Goal: Task Accomplishment & Management: Manage account settings

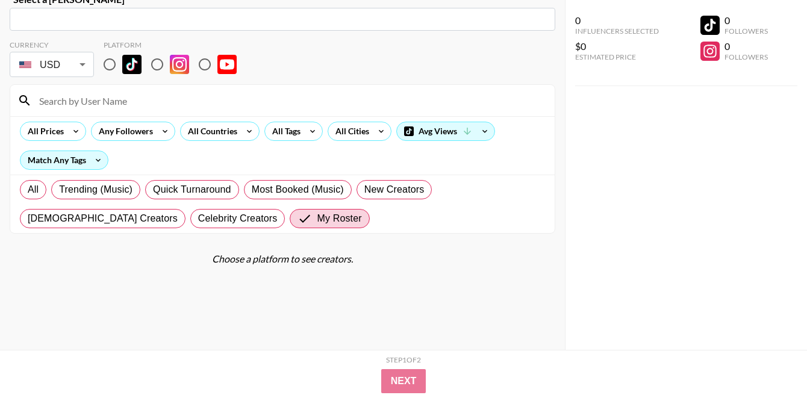
scroll to position [86, 0]
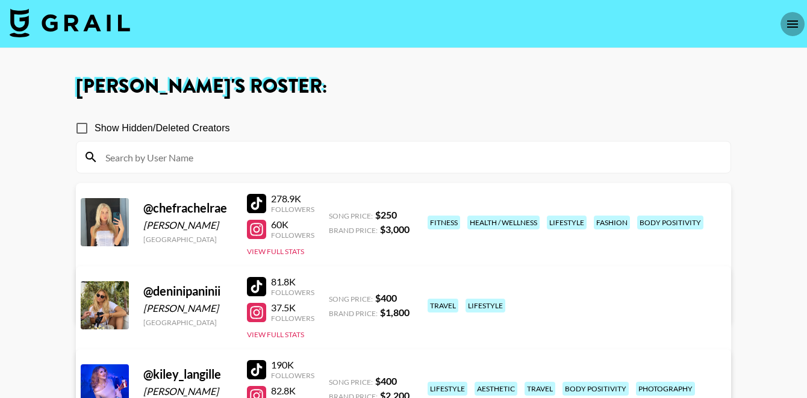
click at [789, 22] on icon "open drawer" at bounding box center [792, 24] width 14 height 14
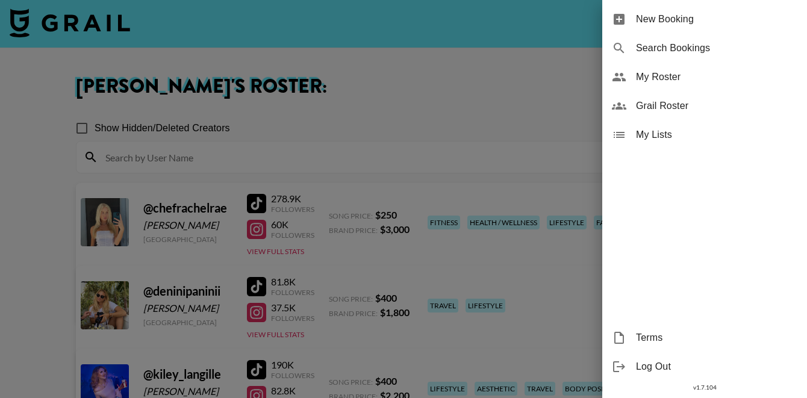
click at [662, 72] on span "My Roster" at bounding box center [716, 77] width 161 height 14
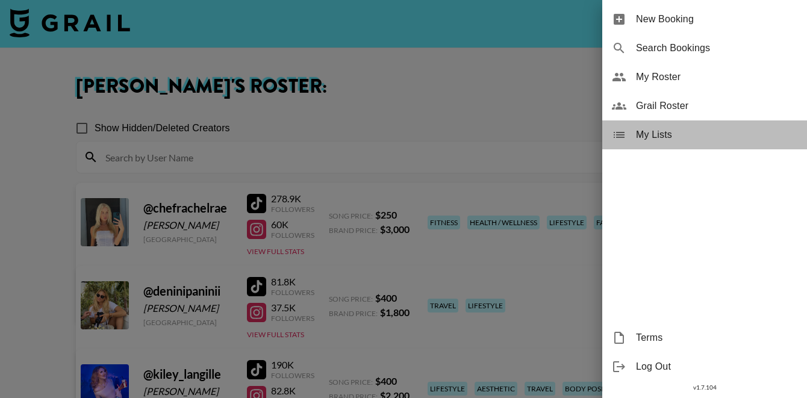
click at [657, 140] on span "My Lists" at bounding box center [716, 135] width 161 height 14
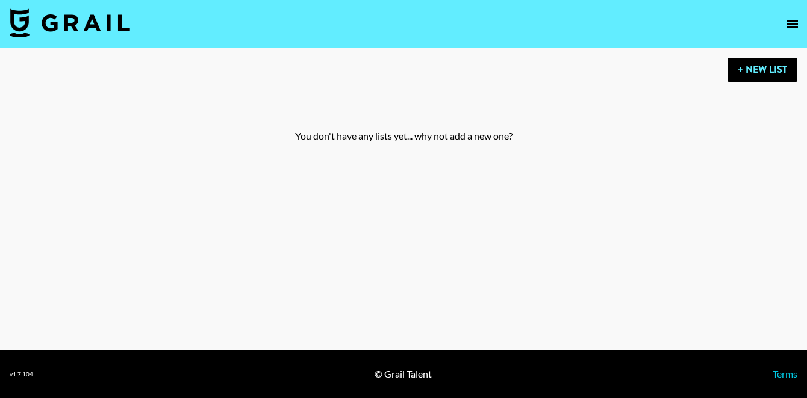
click at [95, 15] on img at bounding box center [70, 22] width 120 height 29
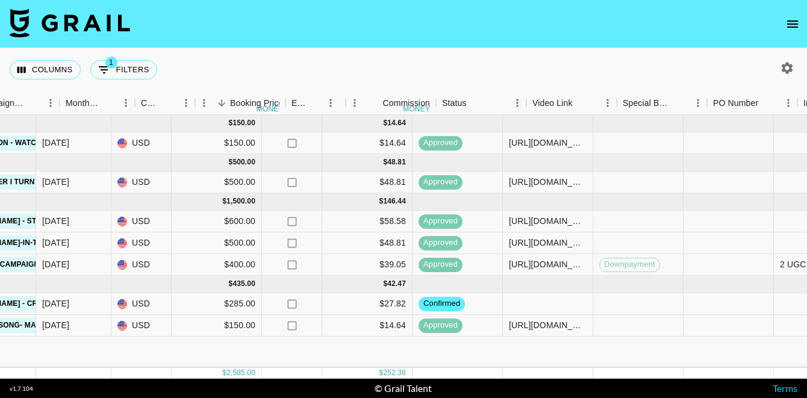
scroll to position [0, 643]
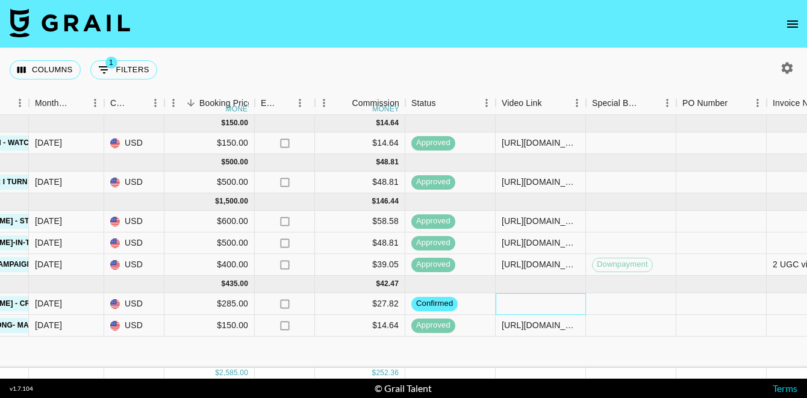
click at [520, 298] on div at bounding box center [541, 304] width 90 height 22
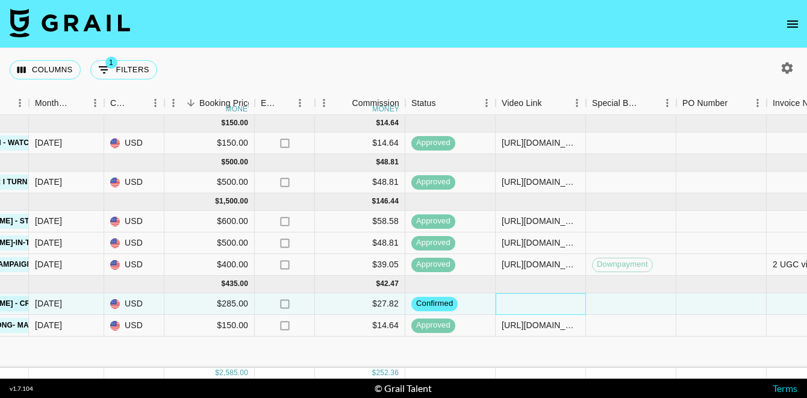
click at [529, 302] on div at bounding box center [541, 304] width 90 height 22
type input "v"
type input "[URL][DOMAIN_NAME]"
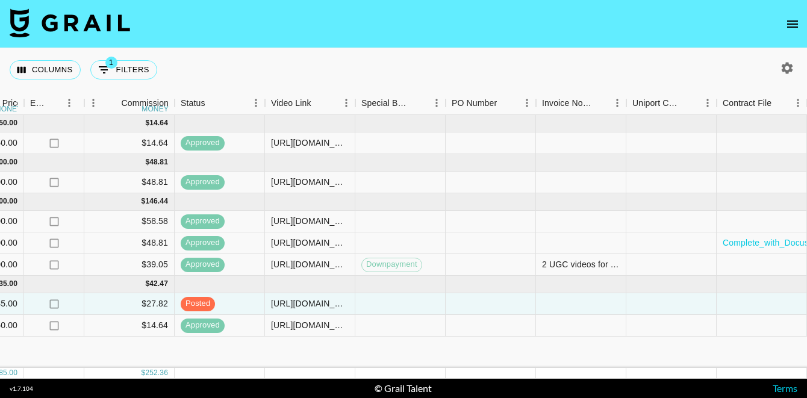
scroll to position [0, 964]
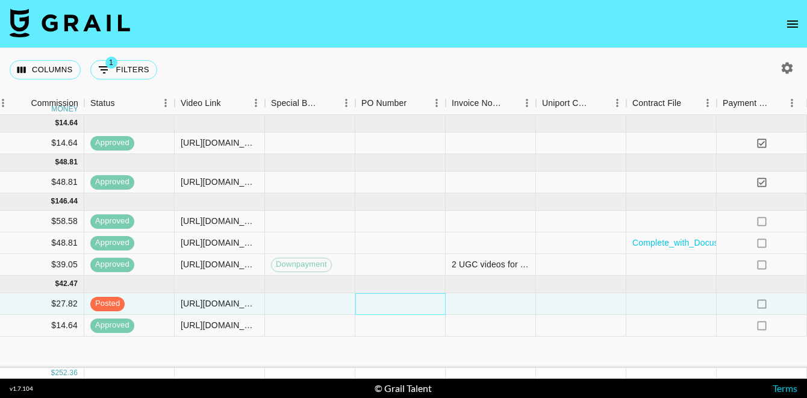
click at [384, 307] on div at bounding box center [400, 304] width 90 height 22
type input "YzY2DX2"
click at [481, 307] on div at bounding box center [491, 304] width 90 height 22
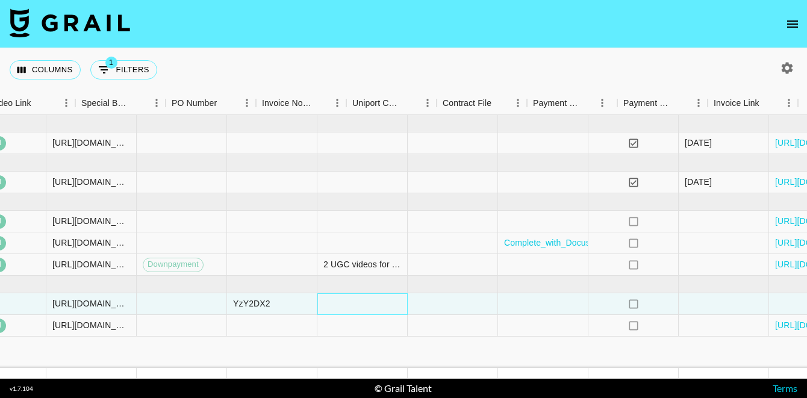
scroll to position [0, 1192]
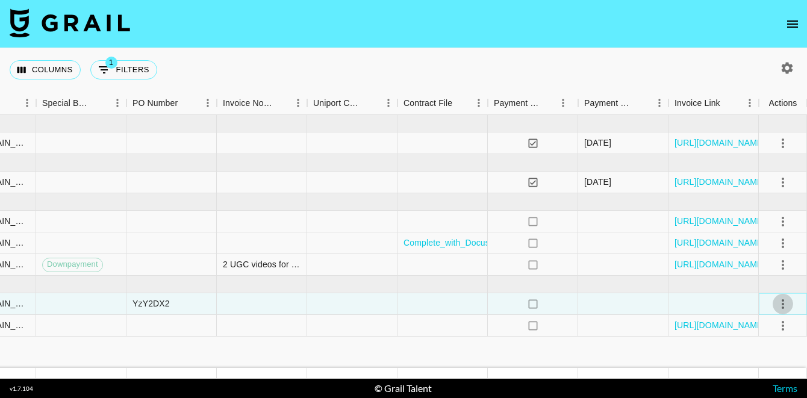
click at [785, 304] on icon "select merge strategy" at bounding box center [783, 304] width 14 height 14
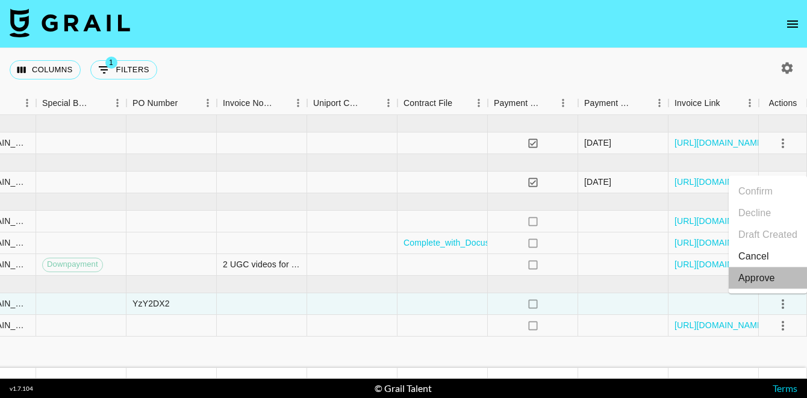
click at [767, 278] on div "Approve" at bounding box center [756, 278] width 37 height 14
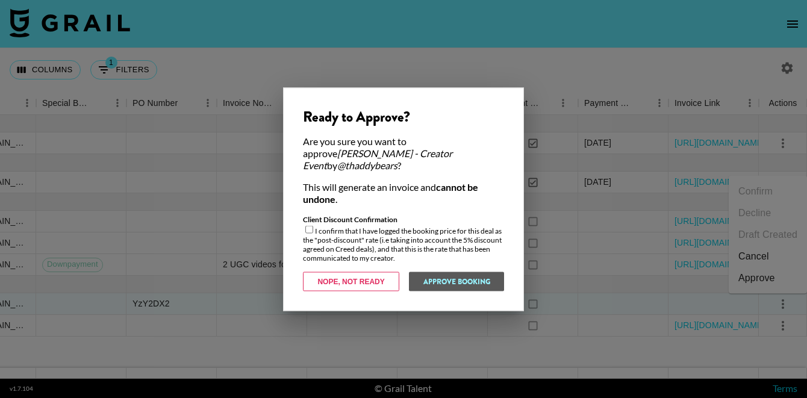
click at [309, 225] on input "checkbox" at bounding box center [309, 229] width 8 height 8
checkbox input "true"
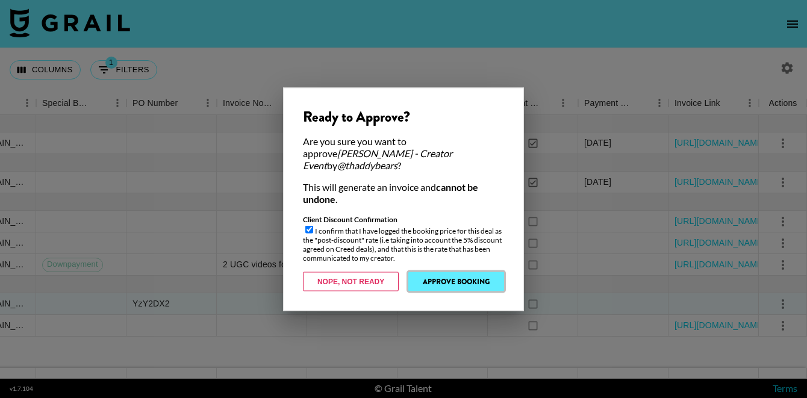
click at [438, 278] on button "Approve Booking" at bounding box center [456, 281] width 96 height 19
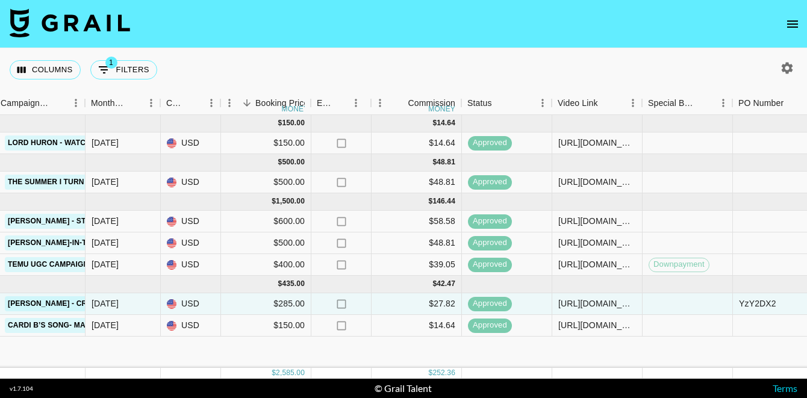
scroll to position [0, 583]
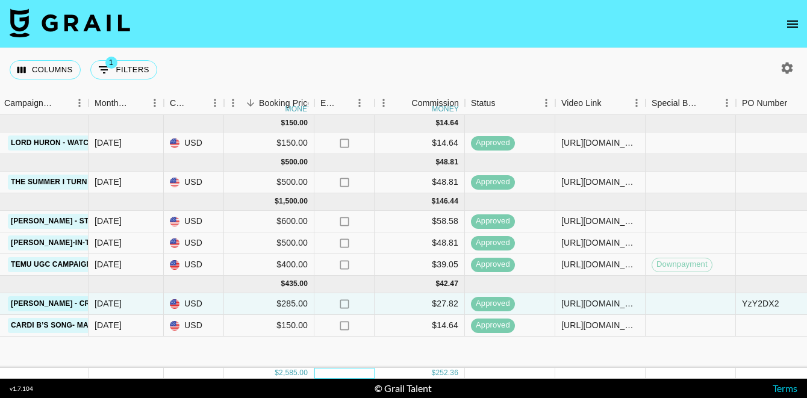
click at [358, 377] on div at bounding box center [344, 373] width 60 height 11
click at [344, 351] on div "Jul '25 ( 1 ) $ 150.00 $ 14.64 recBYdx6dk8f1VmKu deninipaninii mady.cuellar@gra…" at bounding box center [417, 241] width 2000 height 253
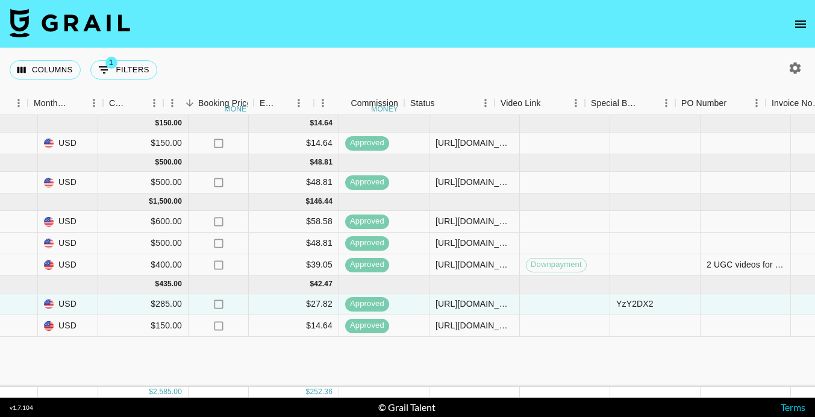
scroll to position [0, 636]
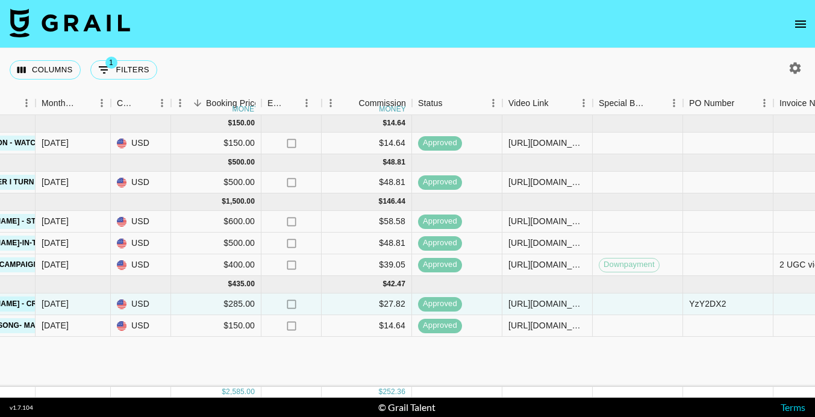
click at [74, 19] on img at bounding box center [70, 22] width 120 height 29
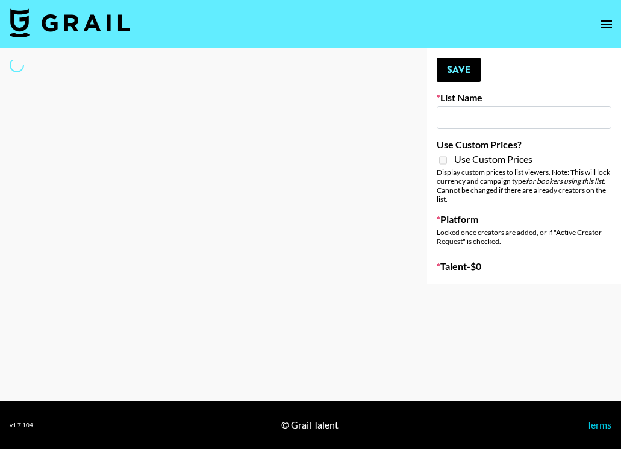
select select "Song"
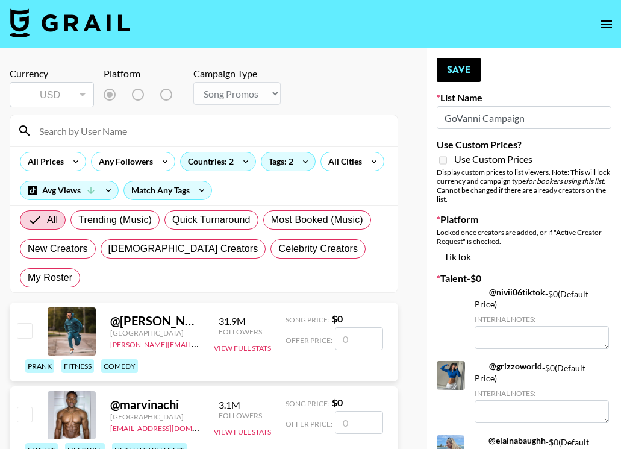
type input "GoVanni Campaign"
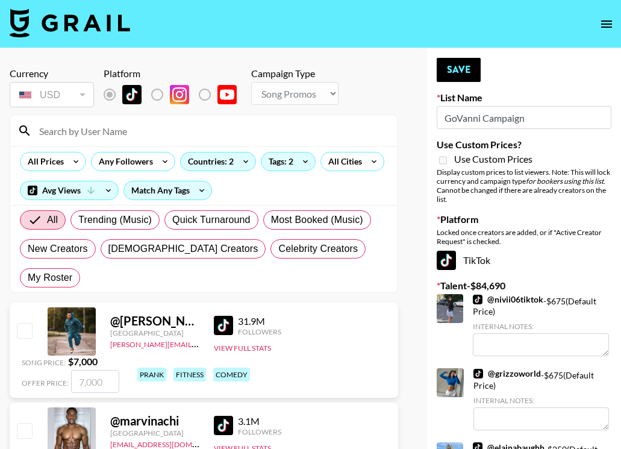
click at [117, 127] on input at bounding box center [211, 130] width 358 height 19
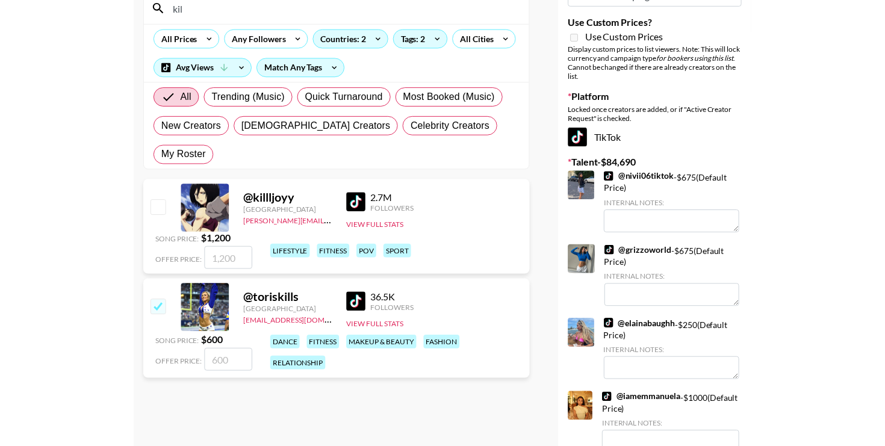
scroll to position [123, 0]
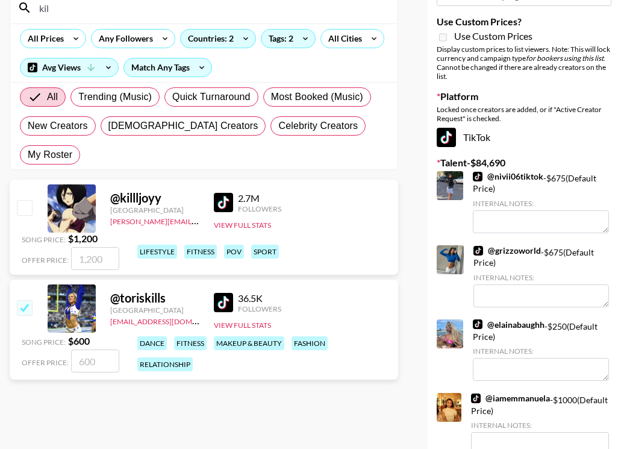
drag, startPoint x: 618, startPoint y: 439, endPoint x: 857, endPoint y: 450, distance: 239.3
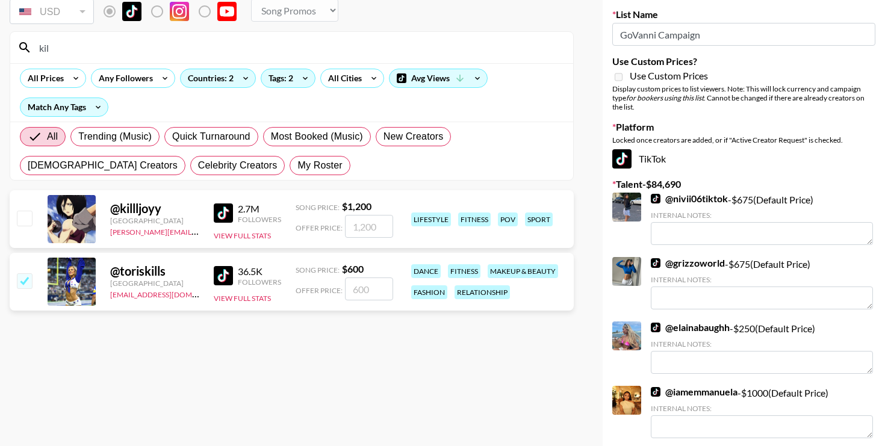
scroll to position [0, 0]
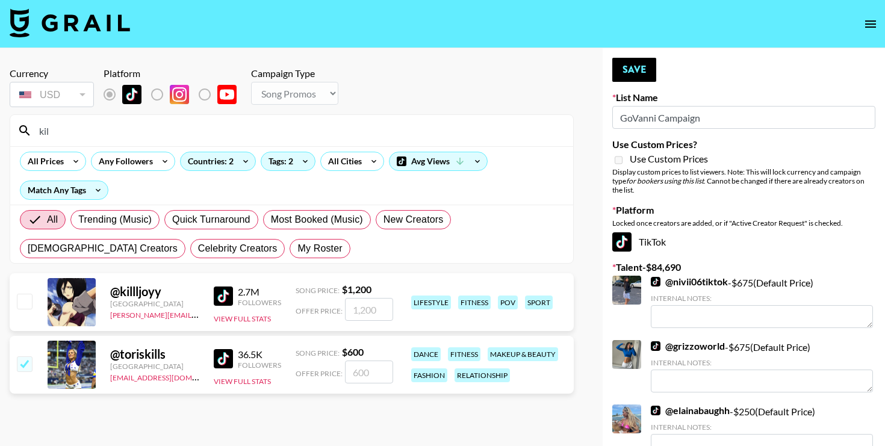
click at [69, 134] on input "kil" at bounding box center [299, 130] width 534 height 19
type input "k"
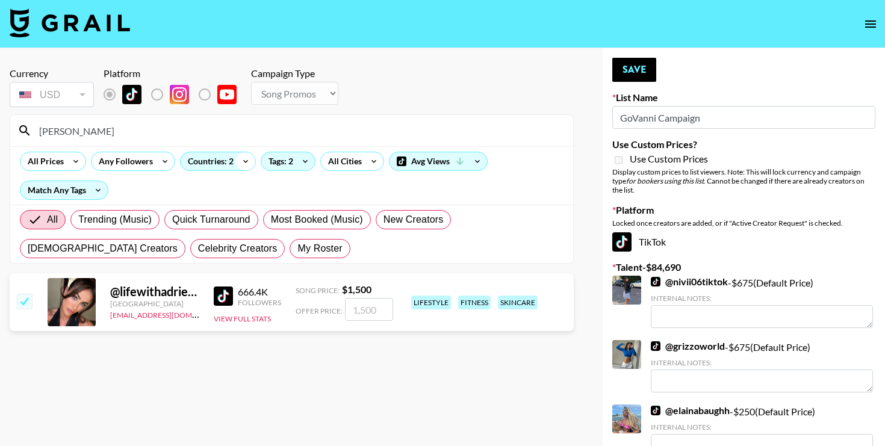
click at [240, 157] on icon at bounding box center [245, 161] width 19 height 18
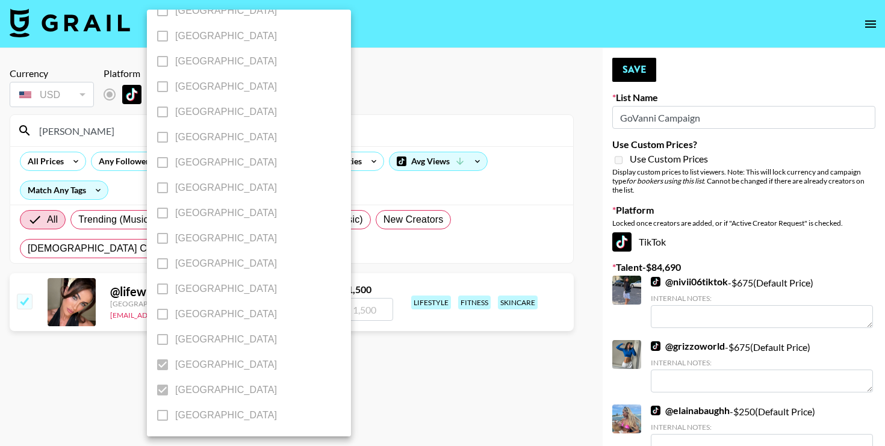
scroll to position [958, 0]
click at [354, 248] on div at bounding box center [442, 223] width 885 height 446
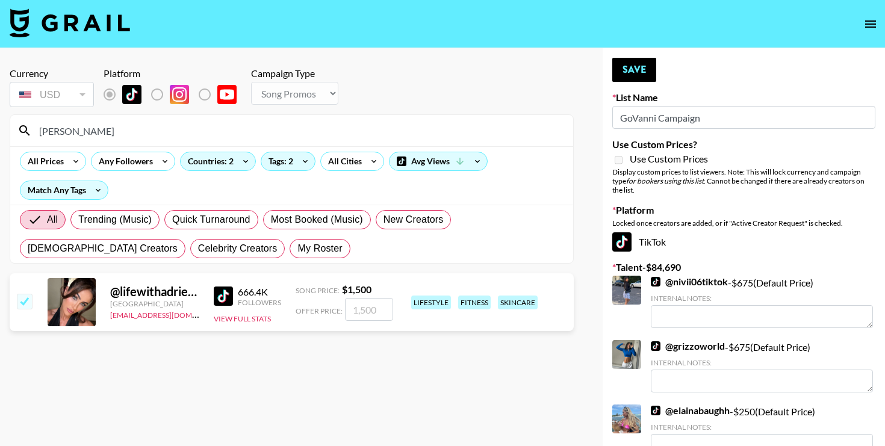
click at [87, 132] on input "thad" at bounding box center [299, 130] width 534 height 19
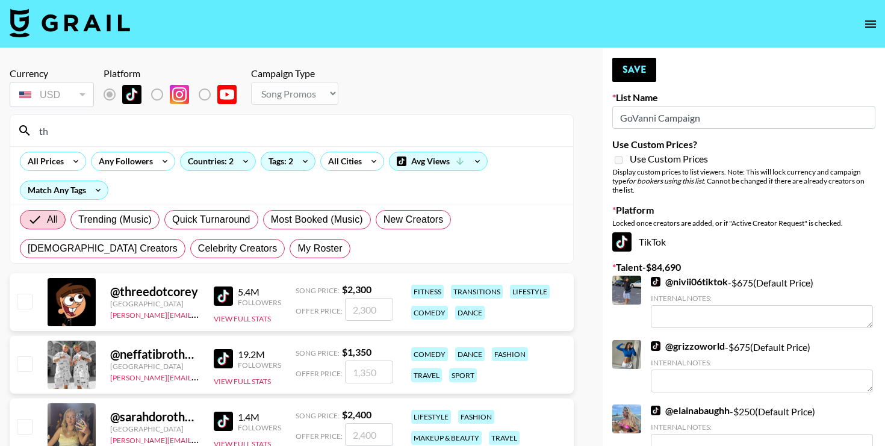
type input "t"
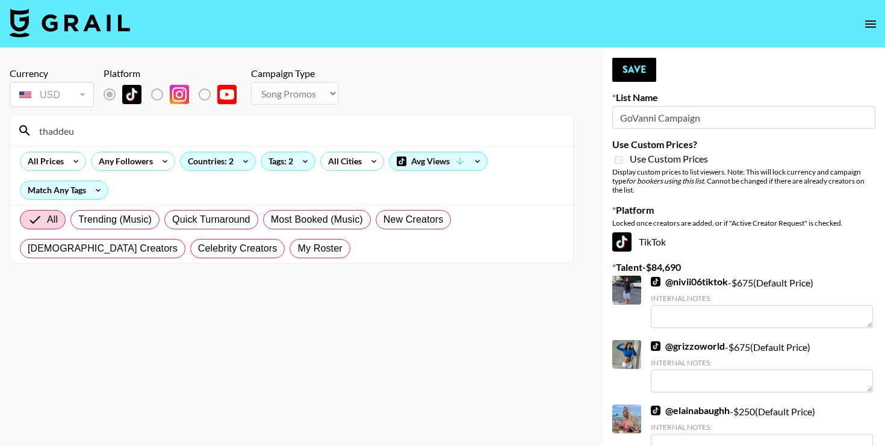
type input "thaddeus"
drag, startPoint x: 88, startPoint y: 129, endPoint x: 15, endPoint y: 125, distance: 73.0
click at [16, 125] on div "thaddeus" at bounding box center [291, 130] width 563 height 31
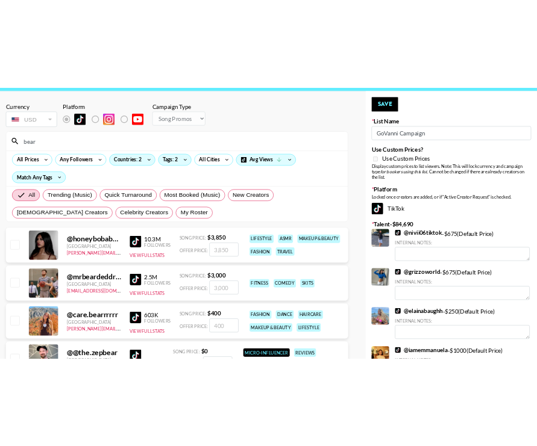
scroll to position [0, 0]
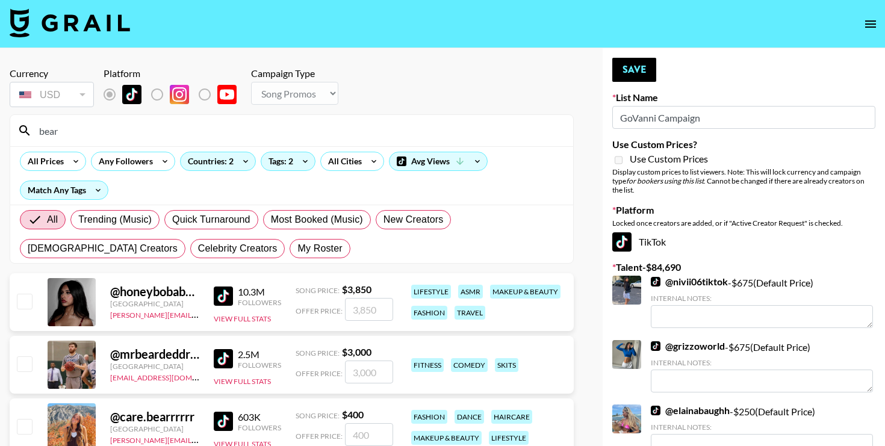
drag, startPoint x: 76, startPoint y: 135, endPoint x: 8, endPoint y: 129, distance: 68.3
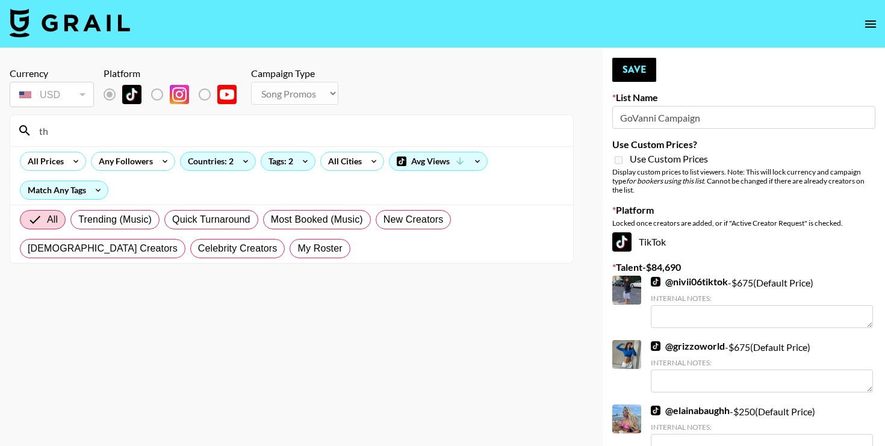
type input "t"
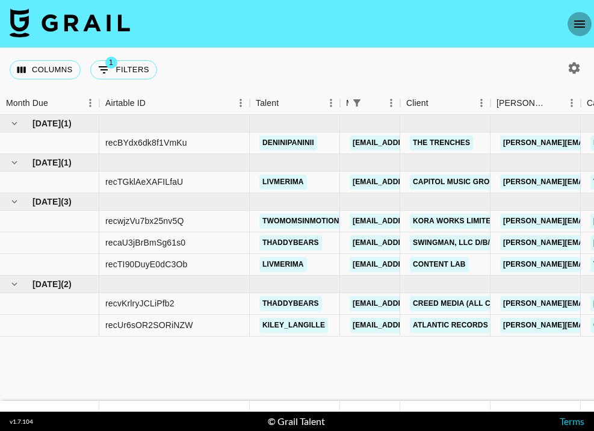
click at [571, 27] on button "open drawer" at bounding box center [580, 24] width 24 height 24
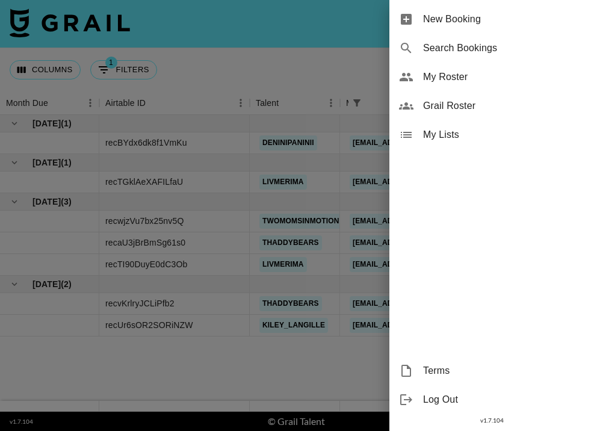
click at [467, 108] on span "Grail Roster" at bounding box center [503, 106] width 161 height 14
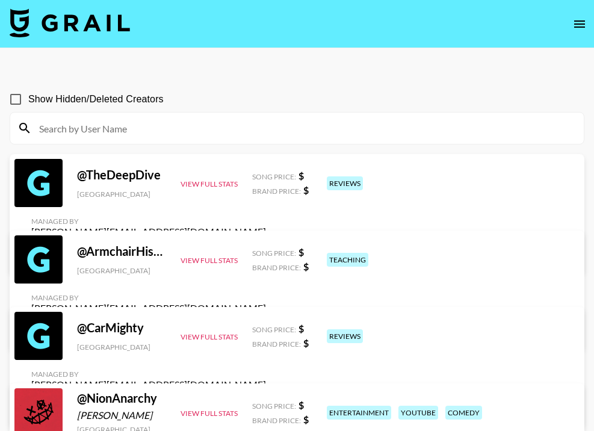
click at [185, 129] on input at bounding box center [304, 128] width 545 height 19
paste input "@vicmontanari"
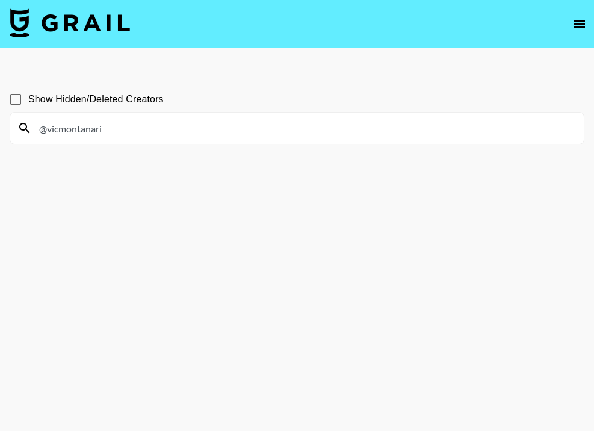
click at [46, 129] on input "@vicmontanari" at bounding box center [304, 128] width 545 height 19
click at [135, 132] on input "vicmontanari" at bounding box center [304, 128] width 545 height 19
click at [117, 120] on input "vicmontanar" at bounding box center [304, 128] width 545 height 19
click at [100, 127] on input "vicmontanar" at bounding box center [304, 128] width 545 height 19
click at [95, 129] on input "vicmontanar" at bounding box center [304, 128] width 545 height 19
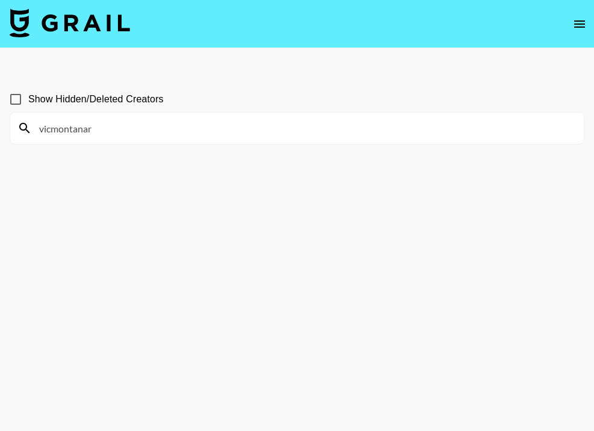
click at [72, 125] on input "vicmontanar" at bounding box center [304, 128] width 545 height 19
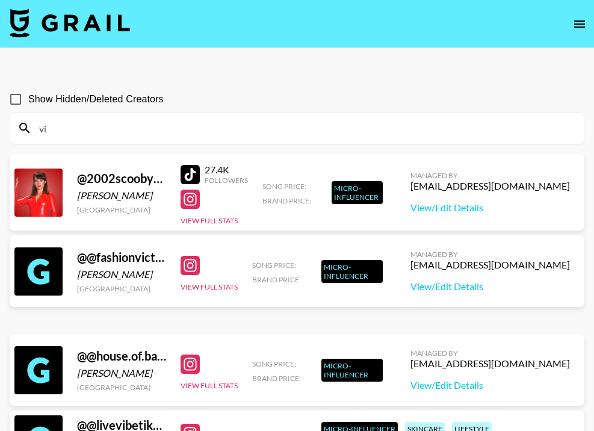
type input "v"
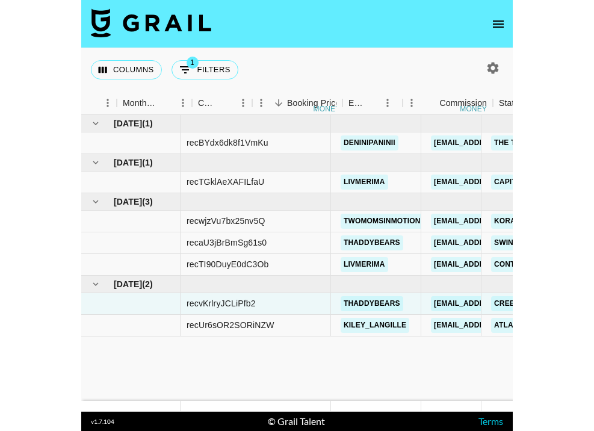
scroll to position [0, 636]
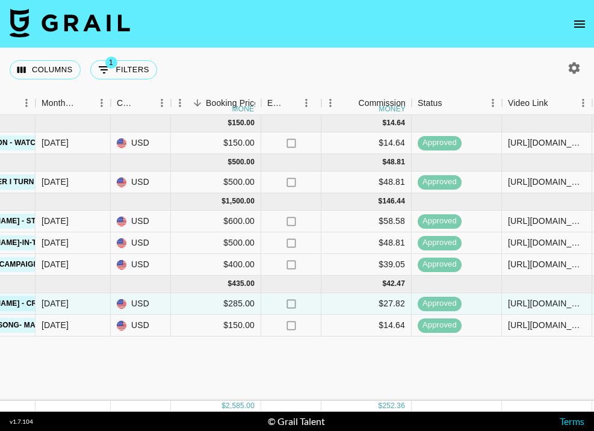
click at [431, 24] on icon "open drawer" at bounding box center [580, 23] width 11 height 7
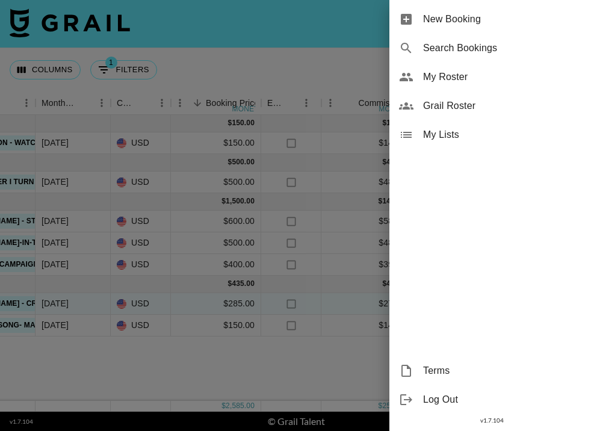
click at [431, 102] on span "Grail Roster" at bounding box center [503, 106] width 161 height 14
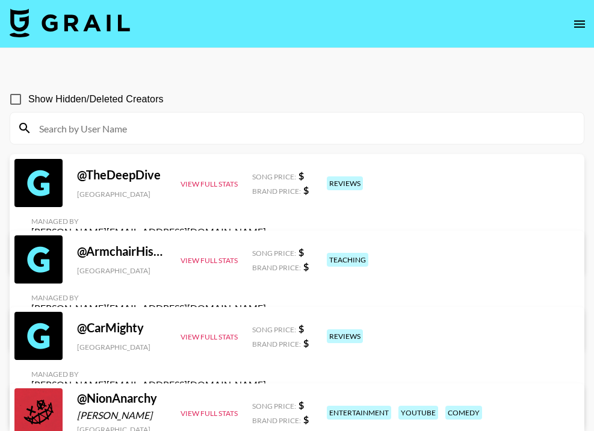
click at [317, 124] on input at bounding box center [304, 128] width 545 height 19
paste input "onairplanemode__"
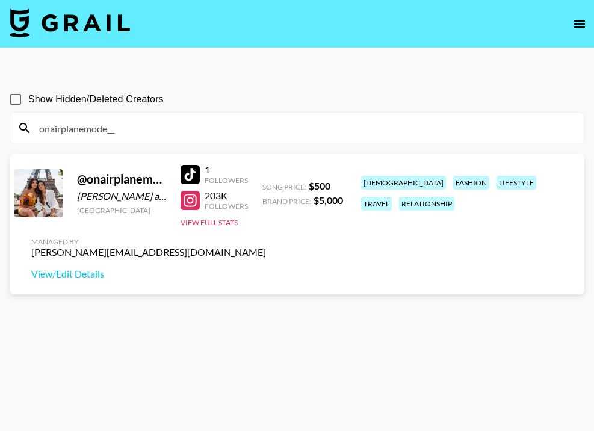
drag, startPoint x: 140, startPoint y: 133, endPoint x: -34, endPoint y: 131, distance: 174.1
click at [0, 131] on html "Show Hidden/Deleted Creators onairplanemode__ @ onairplanemode__ Kirstie Pike a…" at bounding box center [297, 244] width 594 height 489
paste input "susanawestofficial"
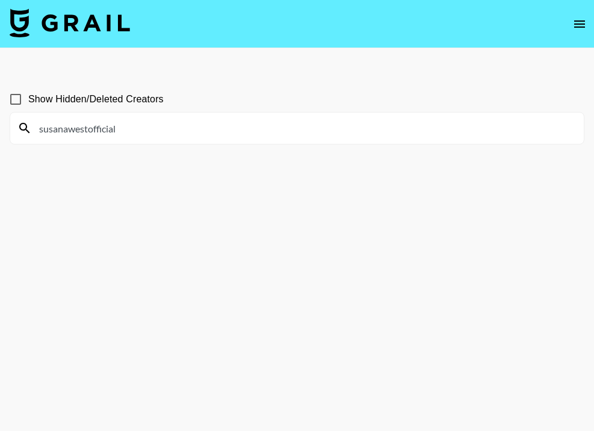
type input "susanawestofficial"
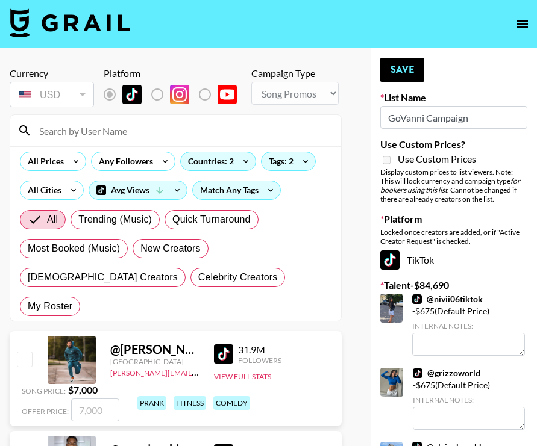
select select "Song"
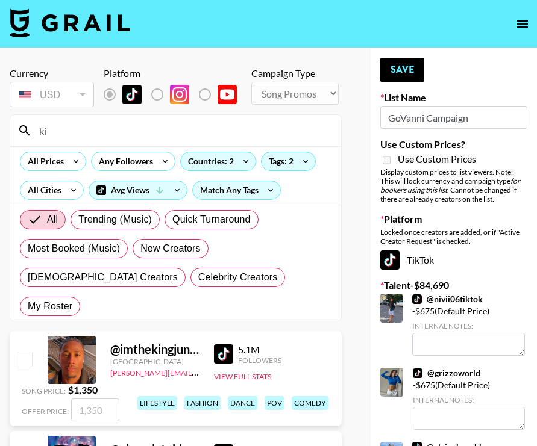
type input "k"
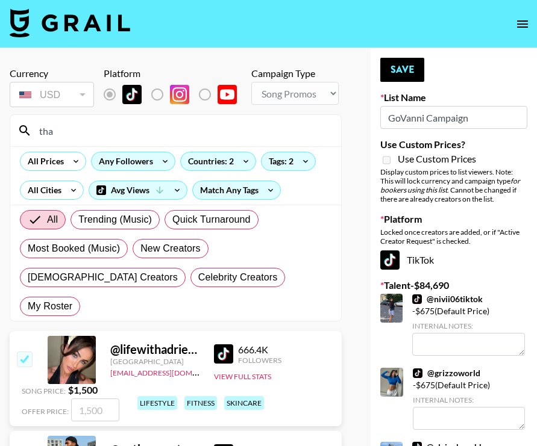
type input "[PERSON_NAME]"
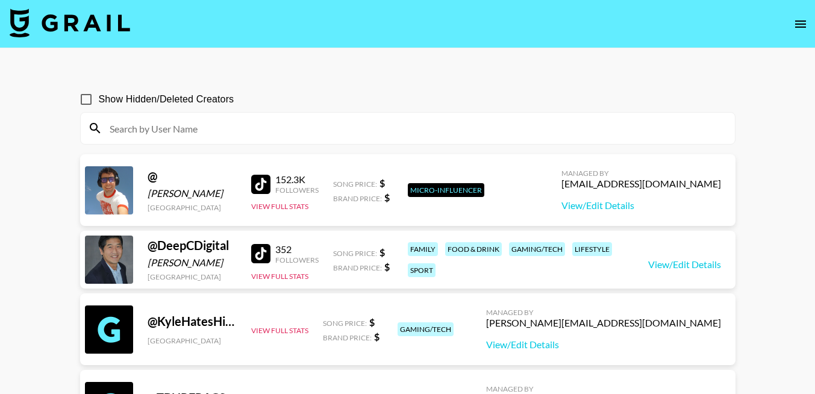
click at [797, 22] on icon "open drawer" at bounding box center [800, 24] width 14 height 14
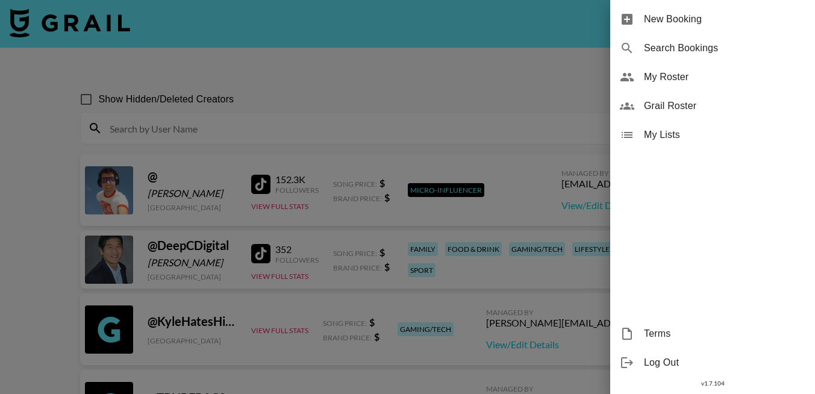
click at [673, 75] on span "My Roster" at bounding box center [724, 77] width 161 height 14
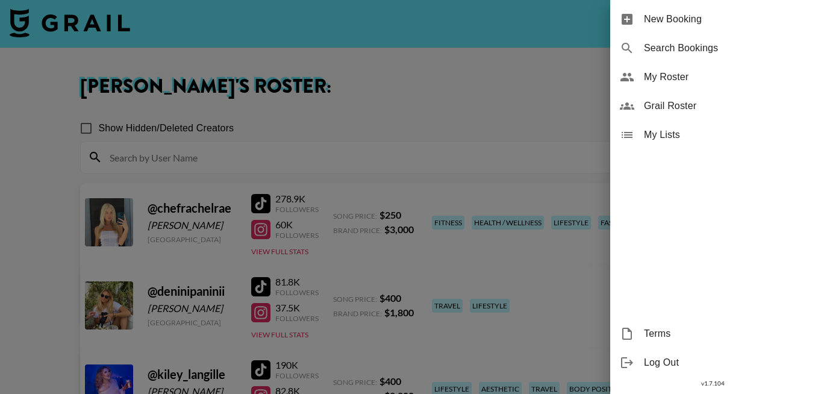
click at [682, 134] on span "My Lists" at bounding box center [724, 135] width 161 height 14
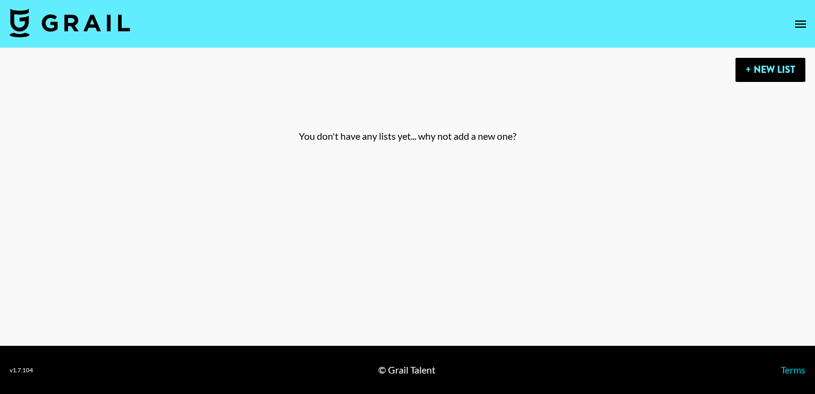
click at [96, 32] on img at bounding box center [70, 22] width 120 height 29
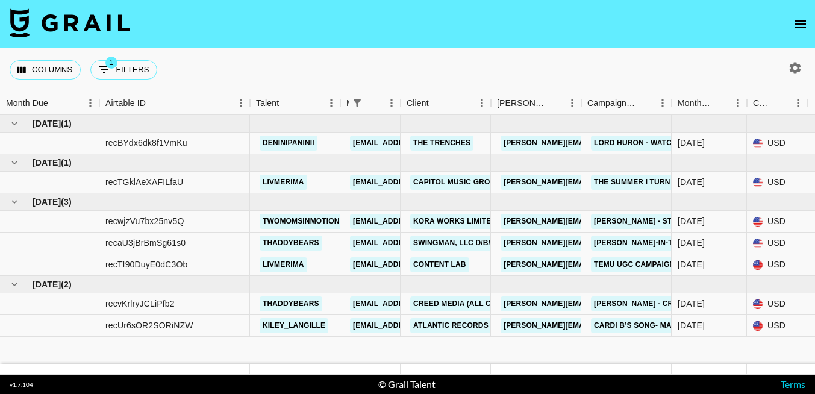
click at [53, 29] on img at bounding box center [70, 22] width 120 height 29
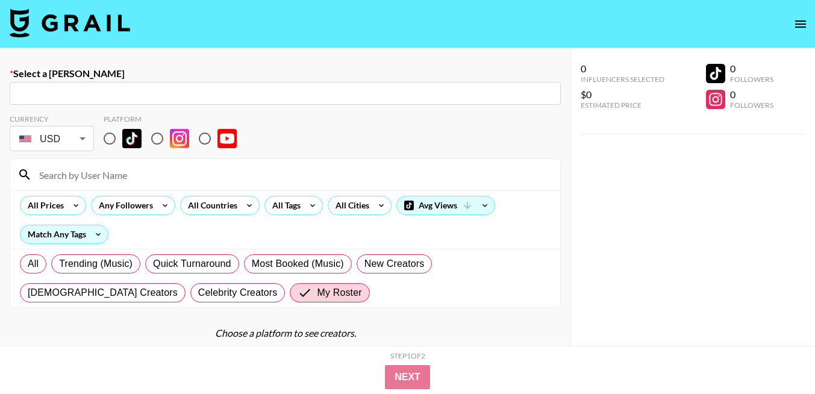
scroll to position [14, 0]
